Goal: Complete application form: Complete application form

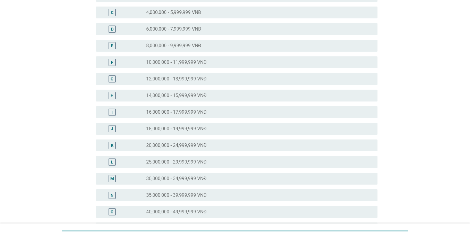
scroll to position [89, 0]
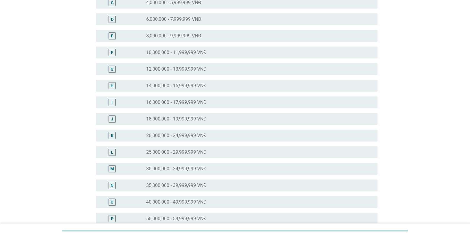
click at [152, 201] on label "40,000,000 - 49,999,999 VNĐ" at bounding box center [176, 202] width 60 height 6
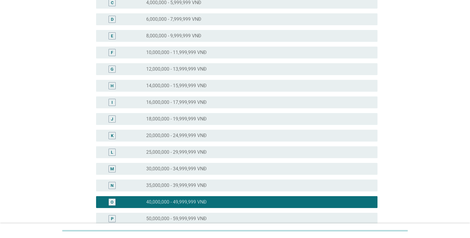
scroll to position [235, 0]
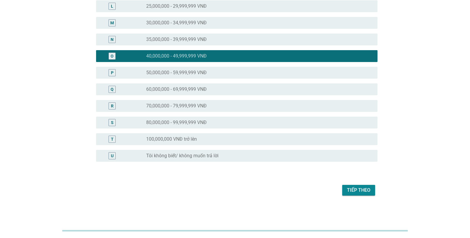
click at [353, 196] on div "Tiếp theo" at bounding box center [235, 190] width 285 height 14
click at [354, 192] on div "Tiếp theo" at bounding box center [358, 190] width 23 height 7
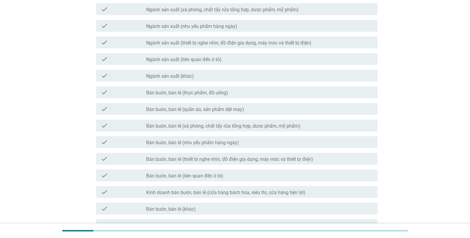
scroll to position [247, 0]
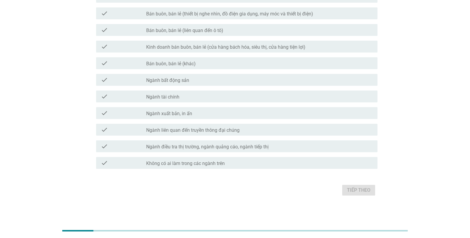
click at [186, 164] on label "Không có ai làm trong các ngành trên" at bounding box center [185, 163] width 79 height 6
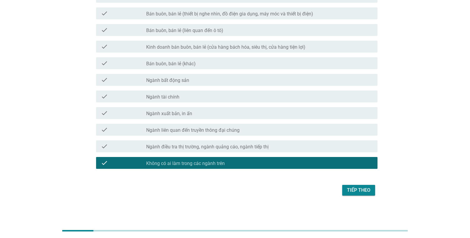
click at [363, 190] on div "Tiếp theo" at bounding box center [358, 190] width 23 height 7
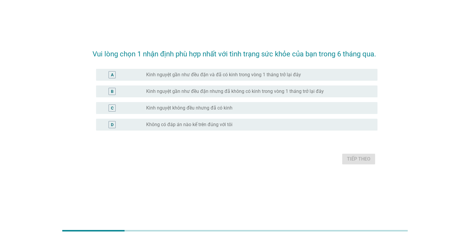
scroll to position [0, 0]
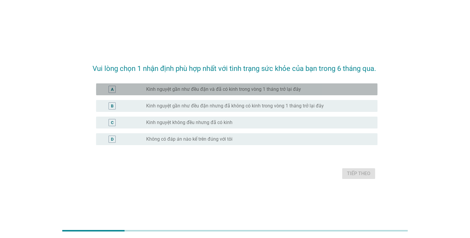
click at [219, 95] on div "A radio_button_unchecked Kinh nguyệt gần như đều đặn và đã có kinh trong vòng 1…" at bounding box center [236, 89] width 281 height 12
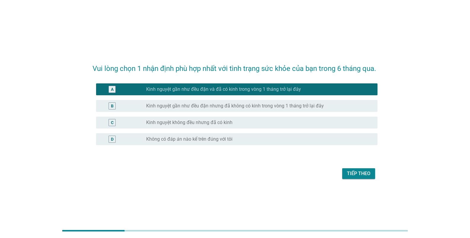
click at [359, 177] on div "Tiếp theo" at bounding box center [358, 173] width 23 height 7
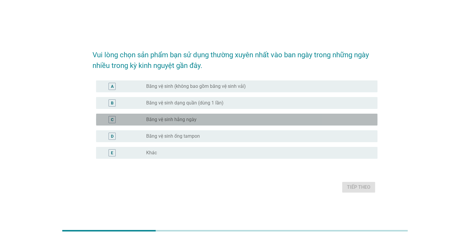
click at [180, 123] on div "C radio_button_unchecked Băng vệ sinh hằng ngày" at bounding box center [236, 120] width 281 height 12
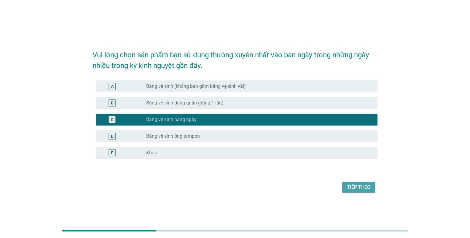
click at [364, 189] on div "Tiếp theo" at bounding box center [358, 187] width 23 height 7
